Goal: Check status: Check status

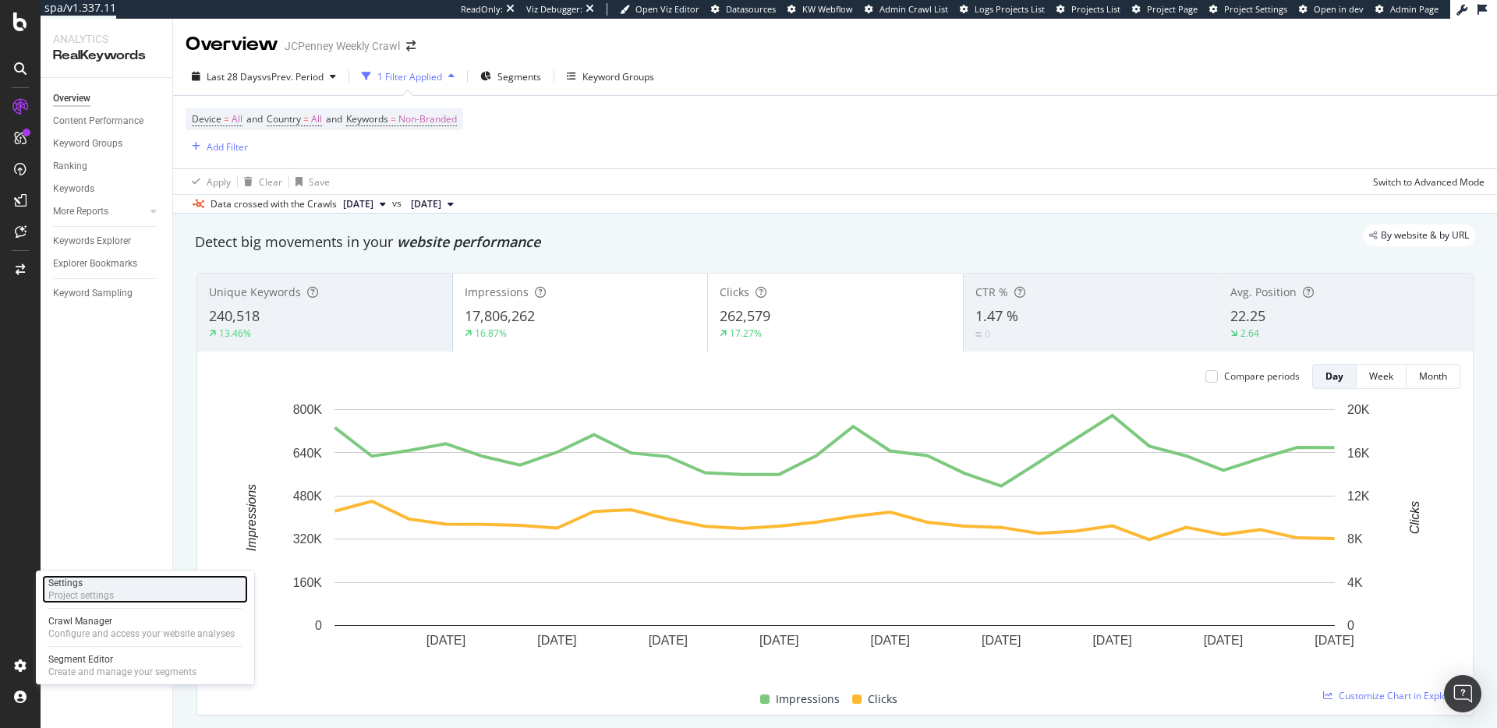
click at [132, 593] on div "Settings Project settings" at bounding box center [145, 589] width 206 height 28
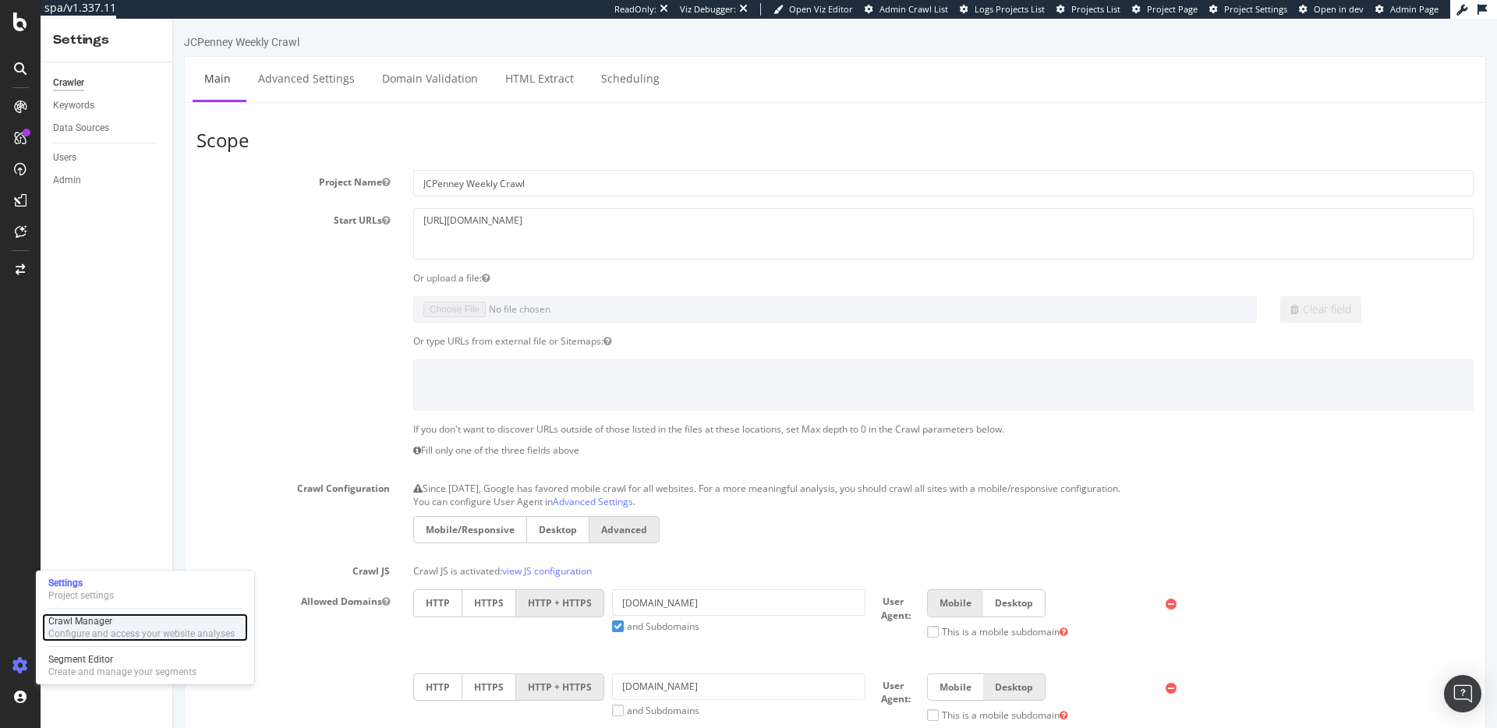
click at [106, 621] on div "Crawl Manager" at bounding box center [141, 621] width 186 height 12
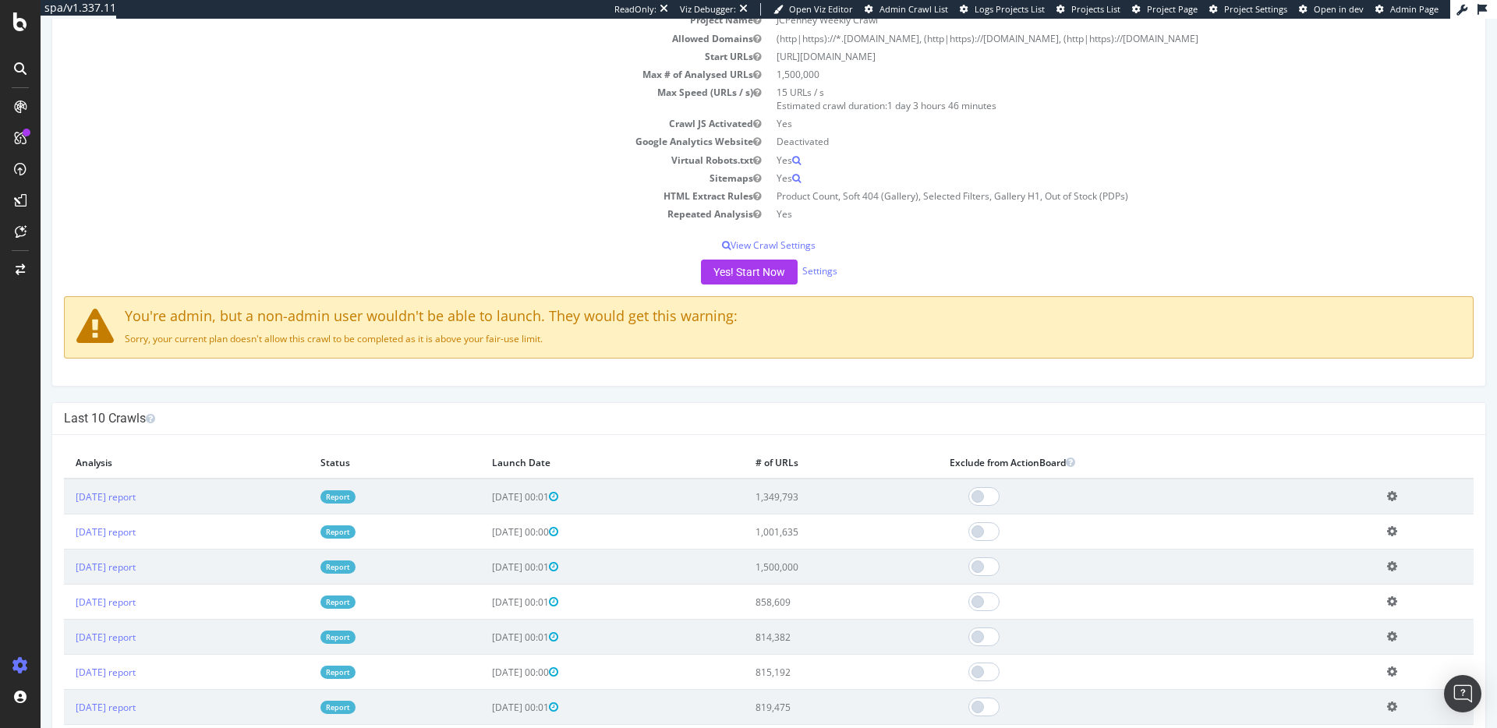
scroll to position [437, 0]
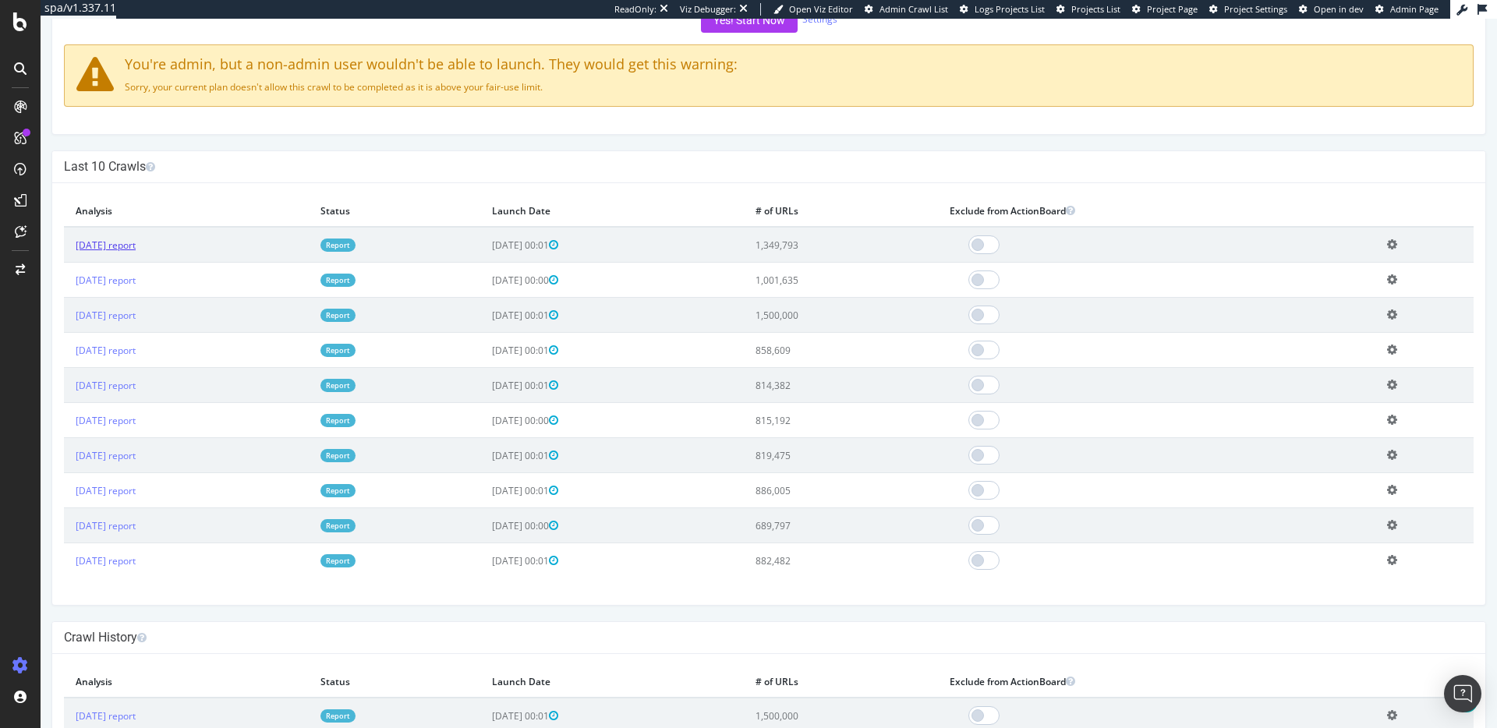
click at [136, 246] on link "[DATE] report" at bounding box center [106, 245] width 60 height 13
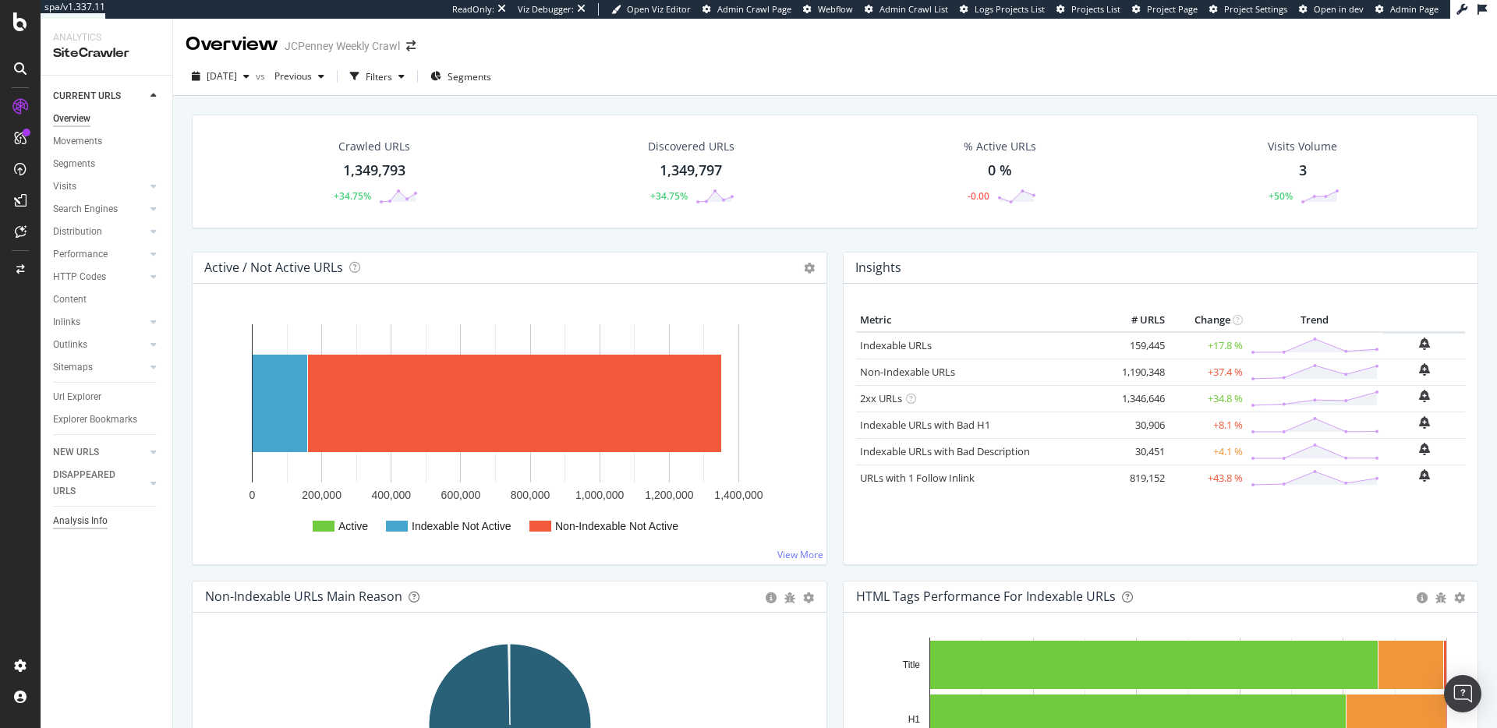
click at [62, 517] on div "Analysis Info" at bounding box center [80, 521] width 55 height 16
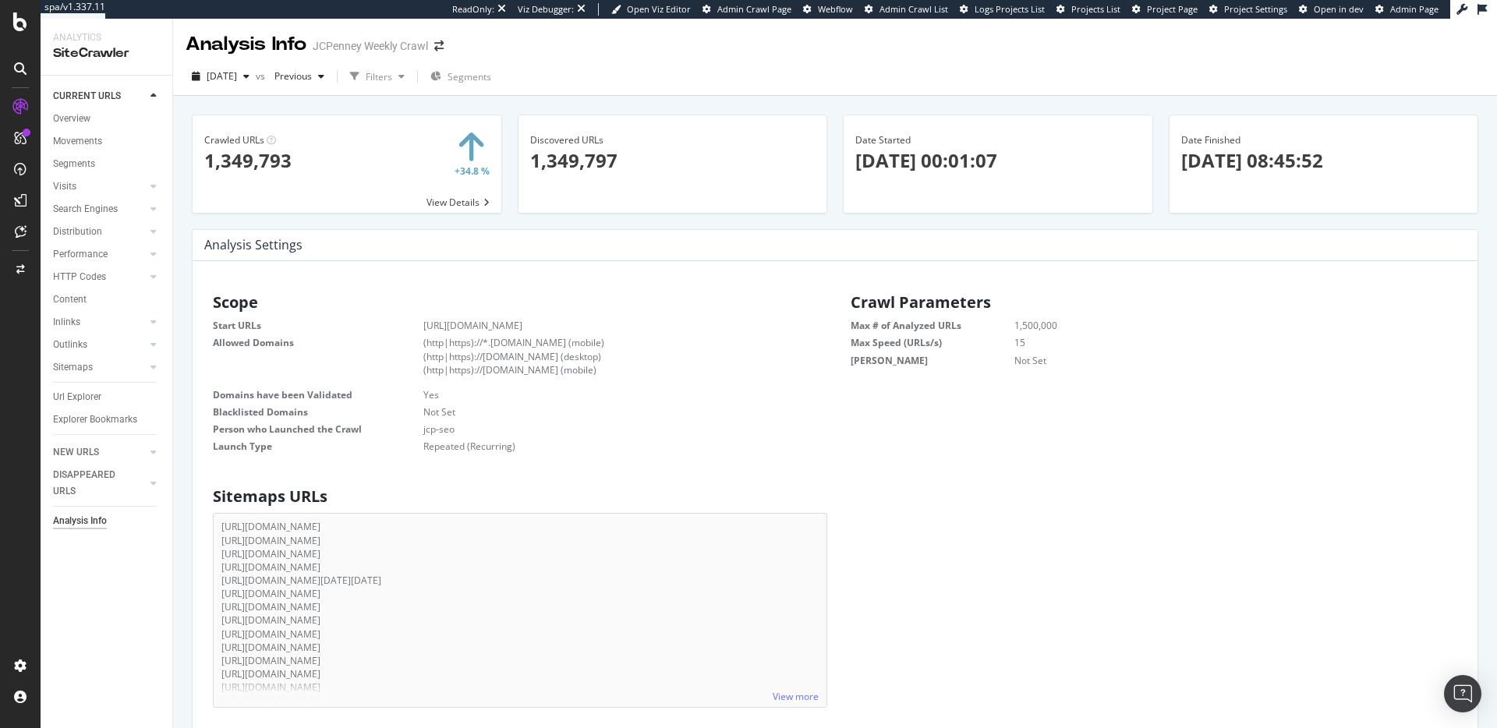
click at [19, 70] on icon at bounding box center [20, 68] width 12 height 12
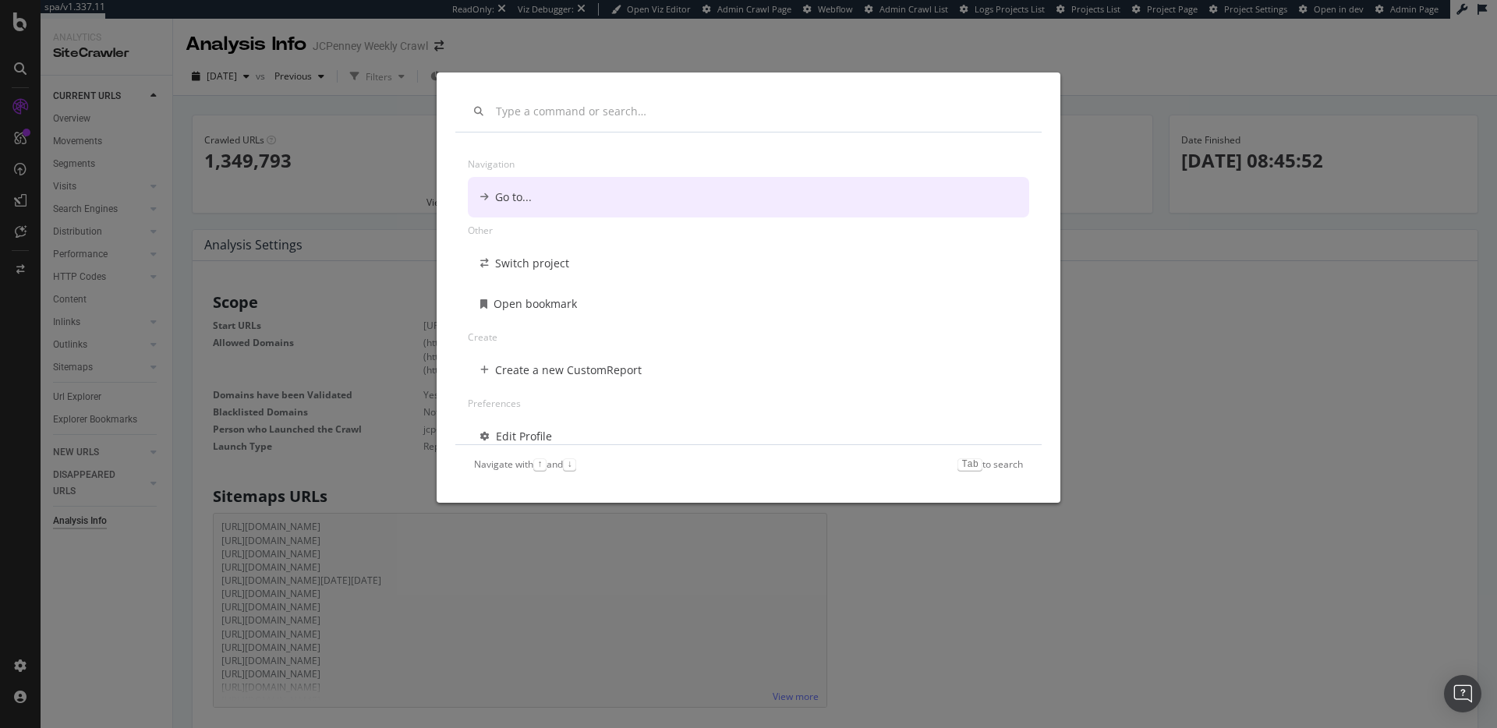
click at [1322, 434] on div "Navigation Go to... Other Switch project Open bookmark Create Create a new Cust…" at bounding box center [748, 364] width 1497 height 728
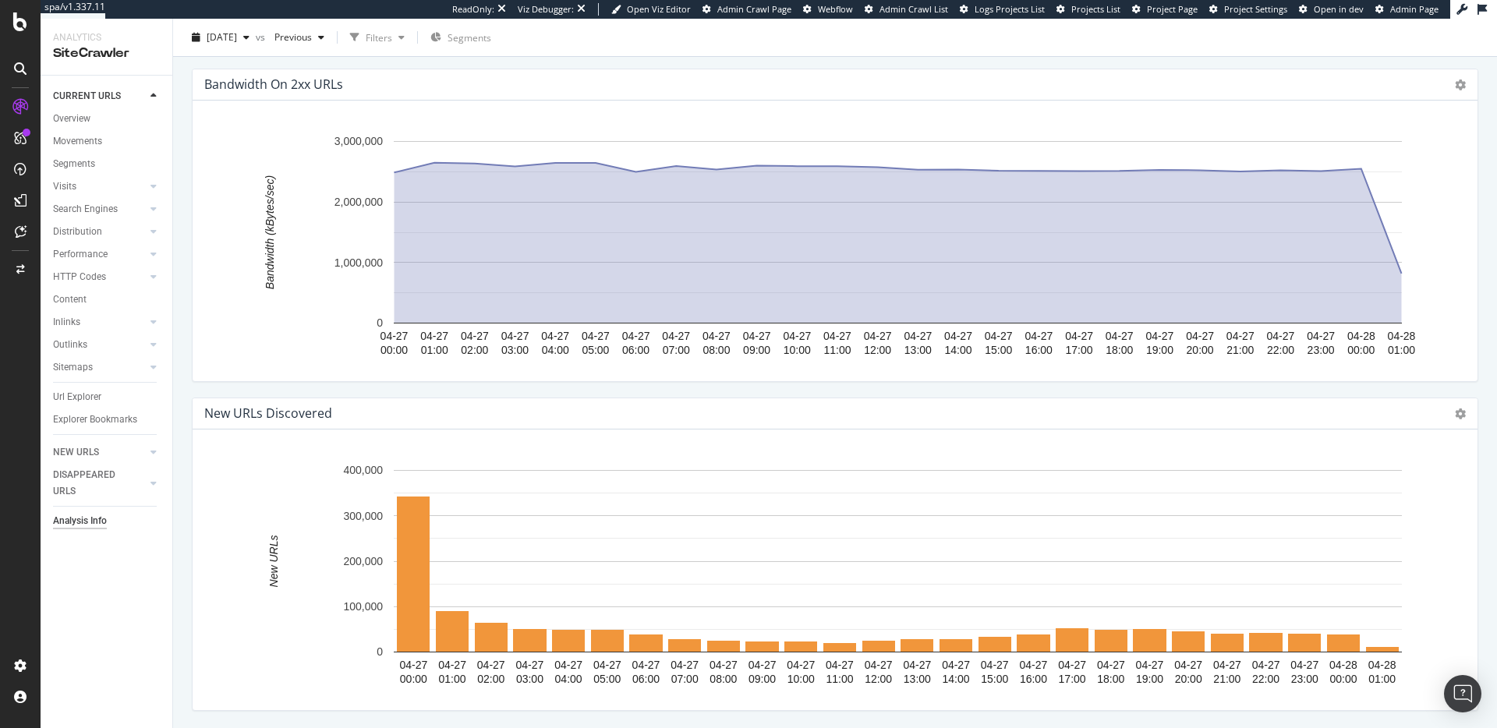
scroll to position [2690, 0]
